Goal: Task Accomplishment & Management: Manage account settings

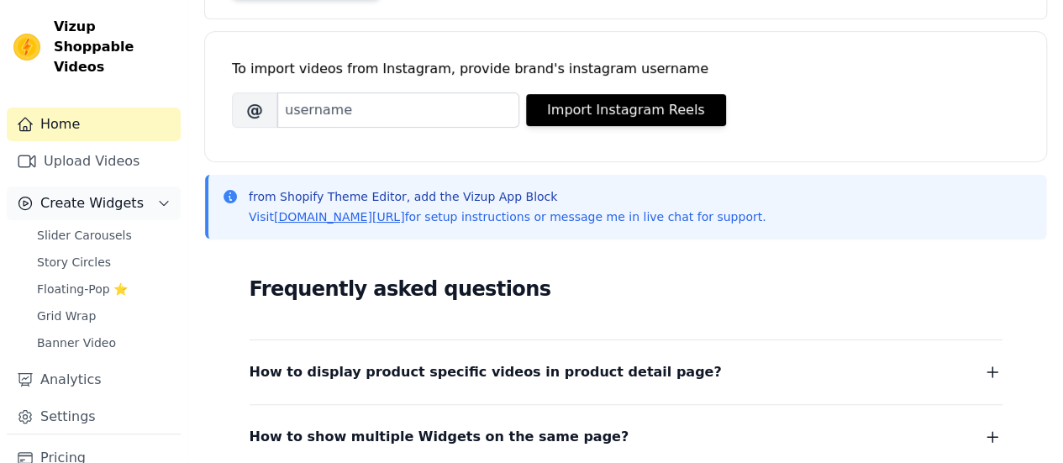
scroll to position [168, 0]
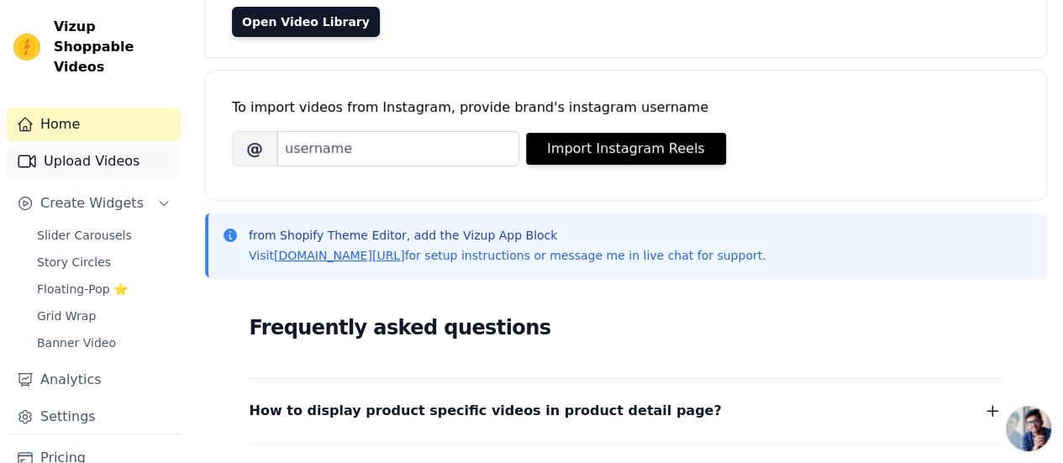
click at [89, 144] on link "Upload Videos" at bounding box center [94, 161] width 174 height 34
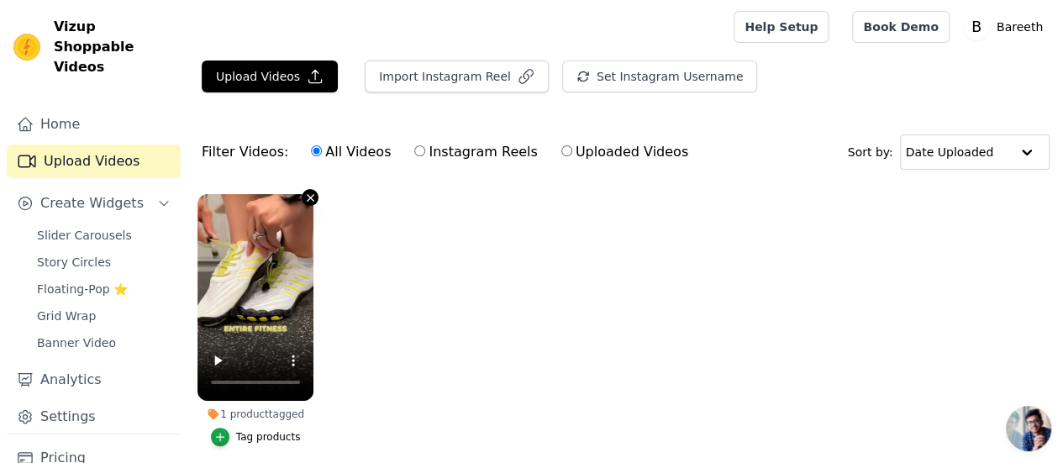
click at [304, 196] on icon "button" at bounding box center [310, 198] width 13 height 13
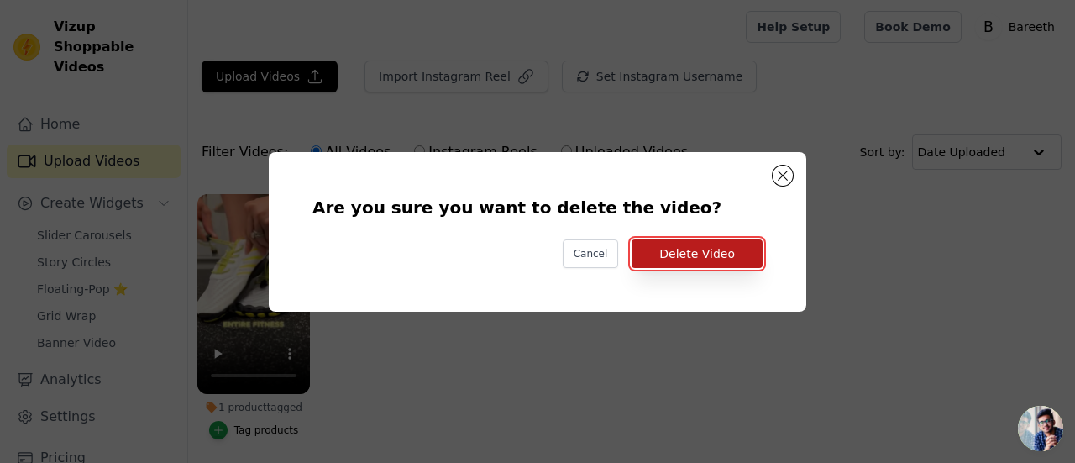
click at [716, 252] on button "Delete Video" at bounding box center [697, 253] width 131 height 29
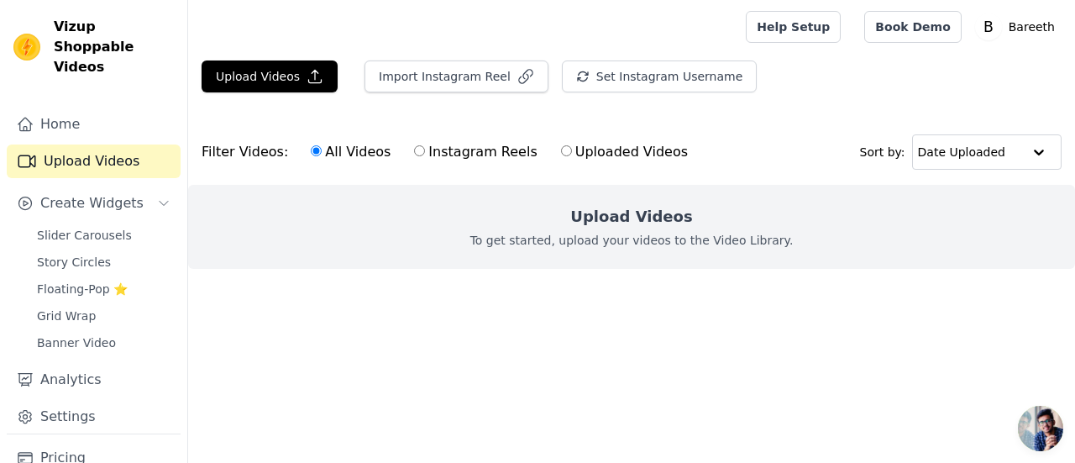
click at [556, 336] on main "Upload Videos Import Instagram Reel Set Instagram Username Import Latest IG Ree…" at bounding box center [631, 195] width 887 height 282
click at [65, 193] on span "Create Widgets" at bounding box center [91, 203] width 103 height 20
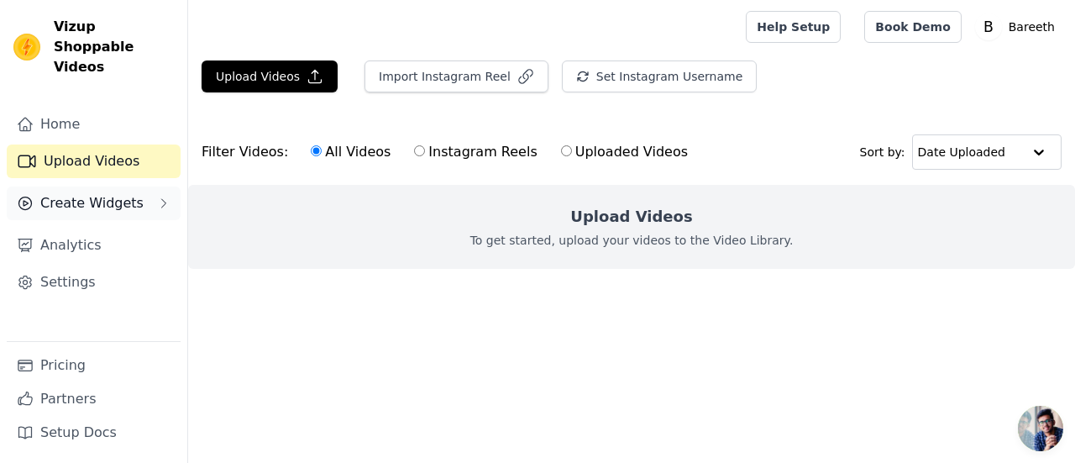
click at [81, 193] on span "Create Widgets" at bounding box center [91, 203] width 103 height 20
